Goal: Navigation & Orientation: Locate item on page

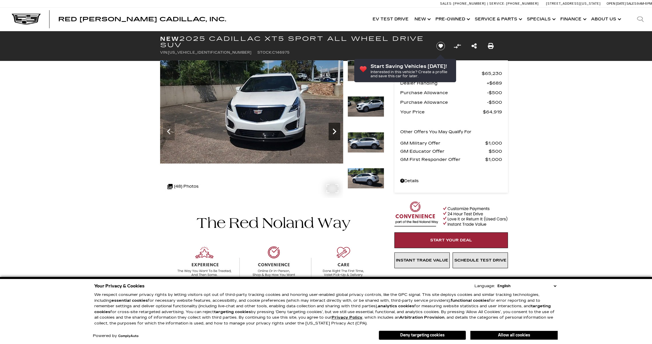
click at [334, 126] on icon "Next" at bounding box center [335, 132] width 12 height 12
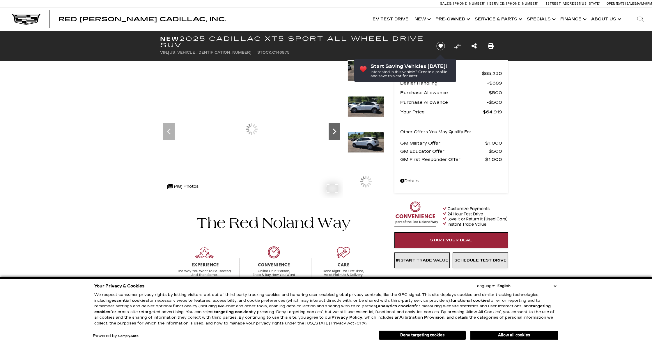
click at [334, 128] on icon "Next" at bounding box center [334, 131] width 3 height 6
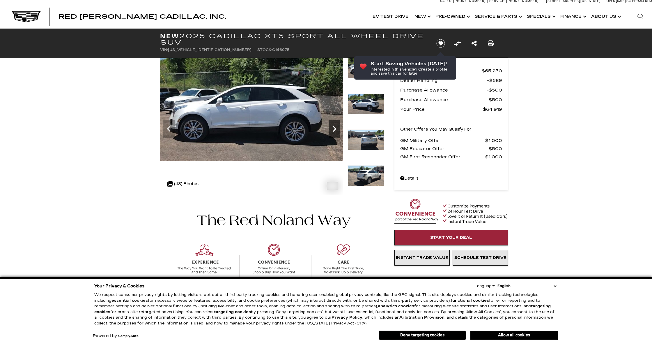
click at [334, 128] on icon "Next" at bounding box center [335, 129] width 12 height 12
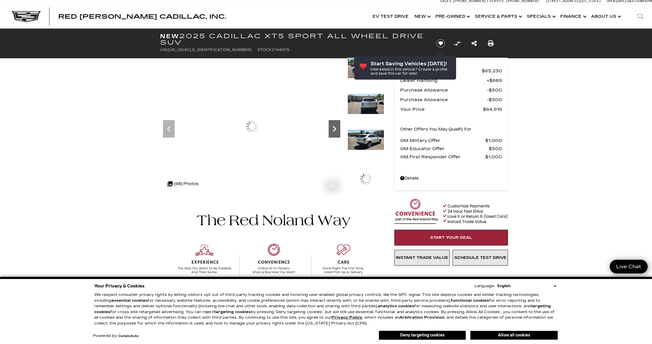
scroll to position [3, 0]
click at [334, 128] on icon "Next" at bounding box center [335, 129] width 12 height 12
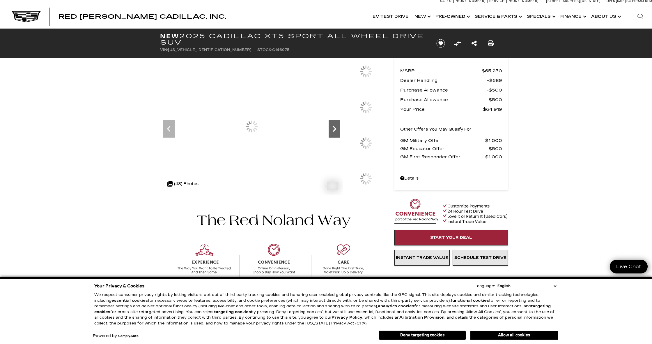
click at [334, 128] on icon "Next" at bounding box center [335, 129] width 12 height 12
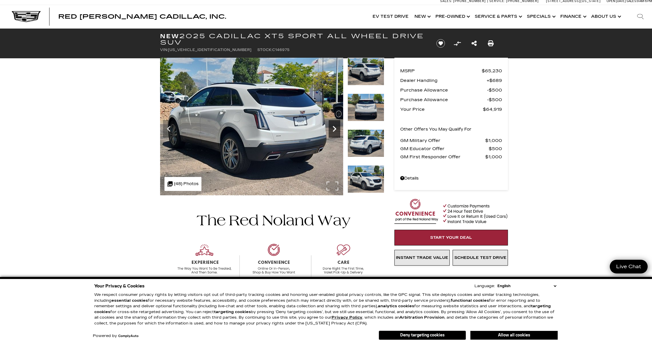
click at [334, 128] on icon "Next" at bounding box center [335, 129] width 12 height 12
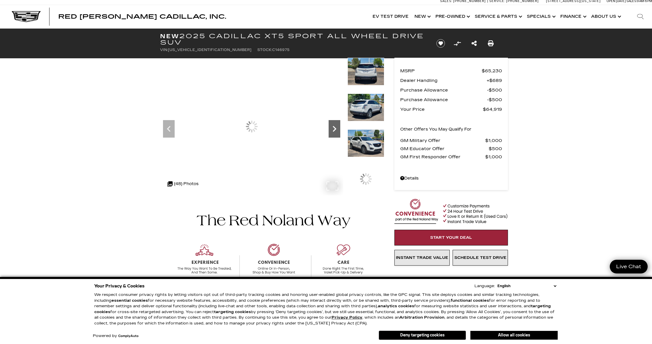
click at [334, 128] on icon "Next" at bounding box center [334, 129] width 3 height 6
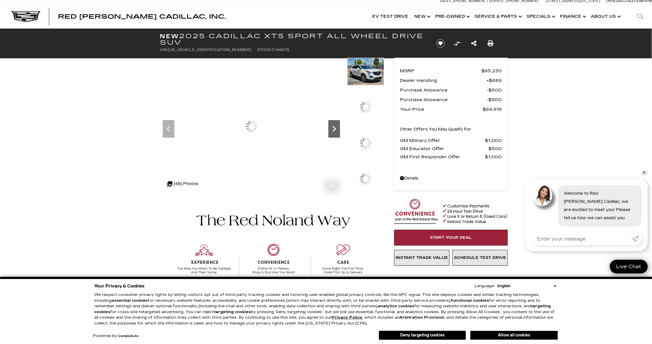
click at [334, 128] on icon "Next" at bounding box center [334, 129] width 3 height 6
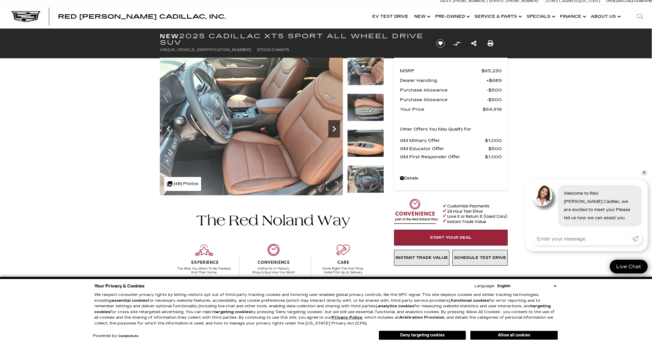
click at [334, 128] on icon "Next" at bounding box center [334, 129] width 3 height 6
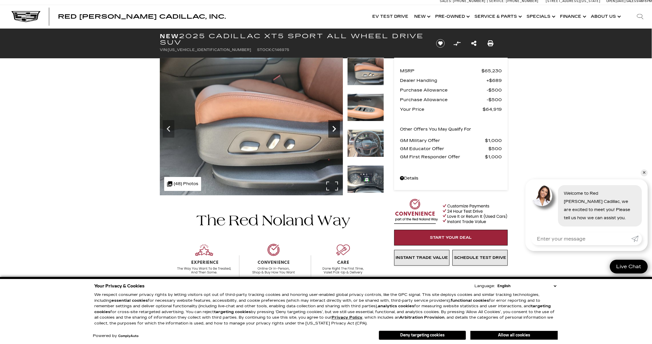
click at [334, 128] on icon "Next" at bounding box center [334, 129] width 3 height 6
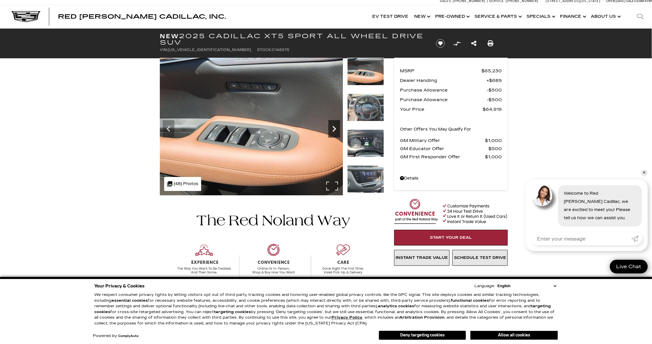
click at [334, 128] on icon "Next" at bounding box center [334, 129] width 12 height 12
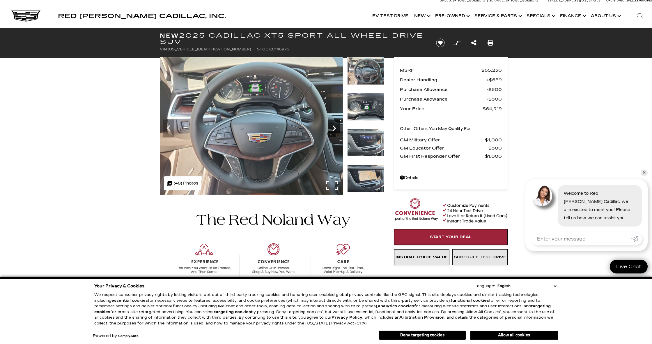
scroll to position [11, 1]
